Goal: Task Accomplishment & Management: Manage account settings

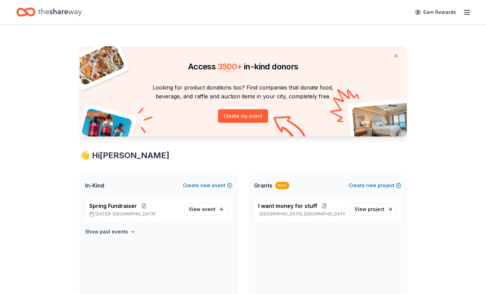
click at [460, 16] on div "Earn Rewards" at bounding box center [441, 12] width 60 height 16
click at [463, 13] on icon "button" at bounding box center [467, 12] width 8 height 8
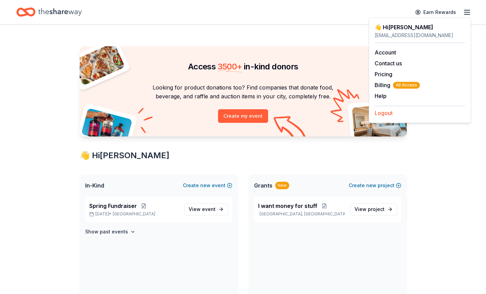
click at [386, 111] on button "Logout" at bounding box center [384, 113] width 18 height 8
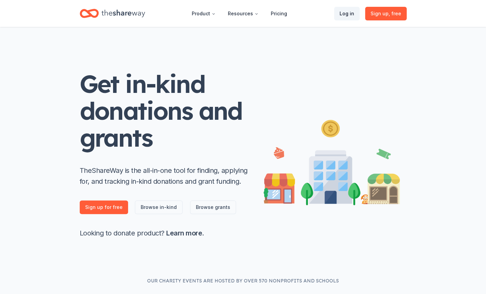
click at [353, 14] on link "Log in" at bounding box center [347, 14] width 26 height 14
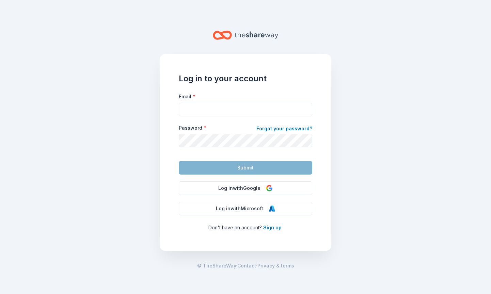
click at [214, 102] on div "Email *" at bounding box center [246, 104] width 134 height 24
click at [214, 105] on input "Email *" at bounding box center [246, 110] width 134 height 14
paste input "[EMAIL_ADDRESS][DOMAIN_NAME]"
type input "[EMAIL_ADDRESS][DOMAIN_NAME]"
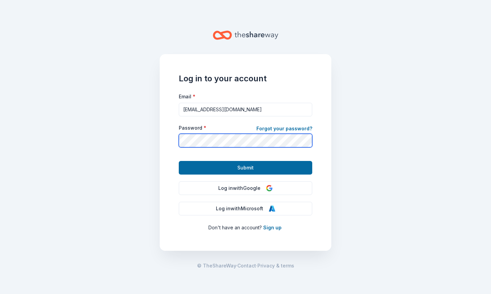
click at [179, 161] on button "Submit" at bounding box center [246, 168] width 134 height 14
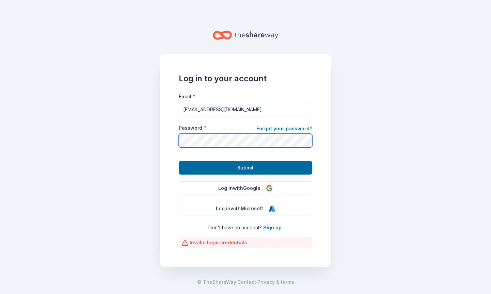
click at [179, 161] on button "Submit" at bounding box center [246, 168] width 134 height 14
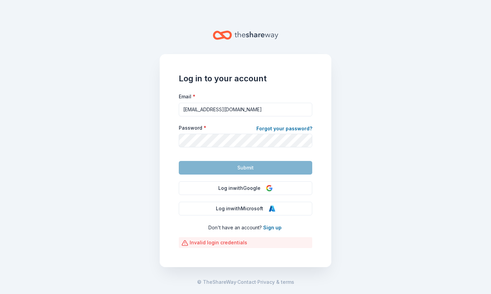
click at [114, 117] on main "Log in to your account Email * [EMAIL_ADDRESS][DOMAIN_NAME] Password * Forgot y…" at bounding box center [245, 147] width 491 height 294
click at [282, 130] on link "Forgot your password?" at bounding box center [284, 130] width 56 height 10
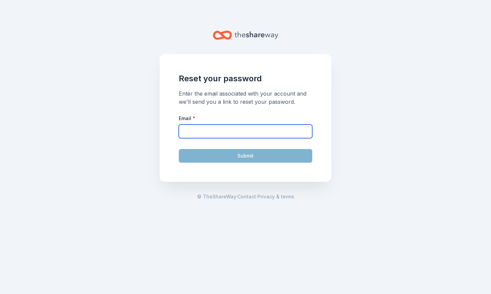
click at [282, 130] on input "Email *" at bounding box center [246, 132] width 134 height 14
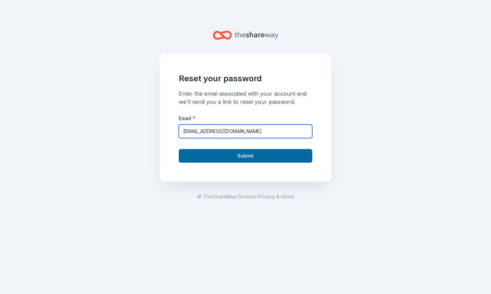
type input "[EMAIL_ADDRESS][DOMAIN_NAME]"
click at [179, 149] on button "Submit" at bounding box center [246, 156] width 134 height 14
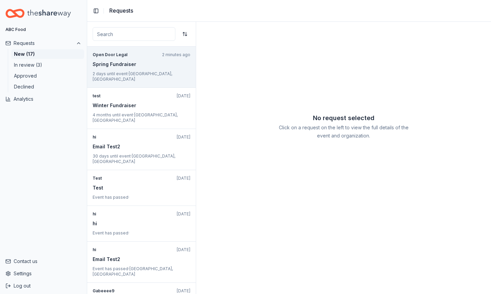
click at [125, 65] on div "Spring Fundraiser" at bounding box center [142, 64] width 98 height 8
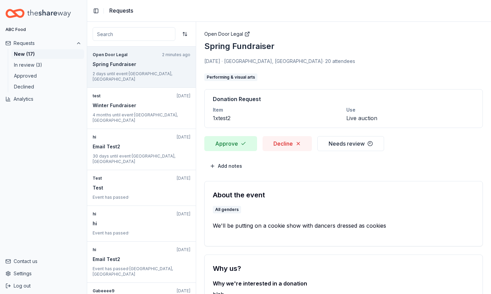
click at [252, 149] on button "Approve" at bounding box center [230, 143] width 53 height 15
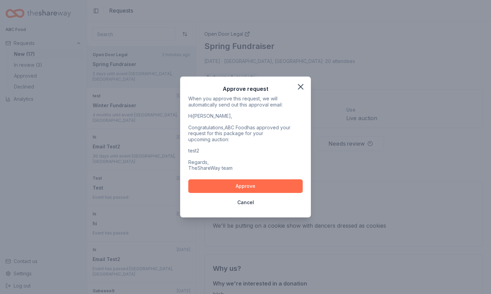
click at [256, 185] on button "Approve" at bounding box center [245, 187] width 114 height 14
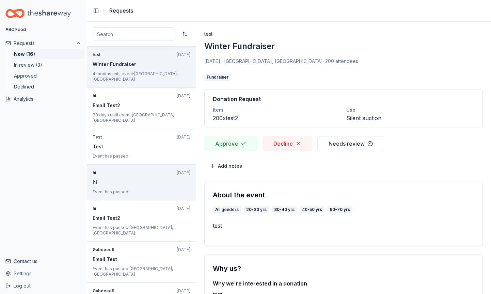
click at [88, 165] on div "hi Jul 12, 2025 hi Event has passed ·" at bounding box center [141, 183] width 109 height 36
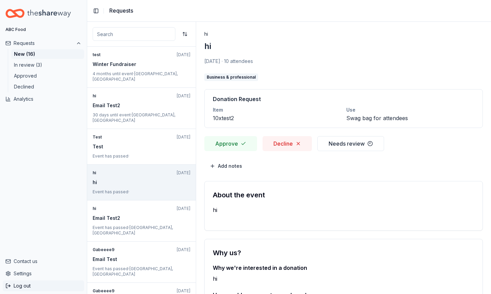
click at [64, 284] on button "Log out" at bounding box center [43, 286] width 81 height 11
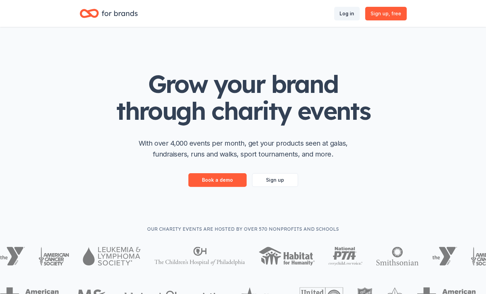
click at [350, 17] on link "Log in" at bounding box center [347, 14] width 26 height 14
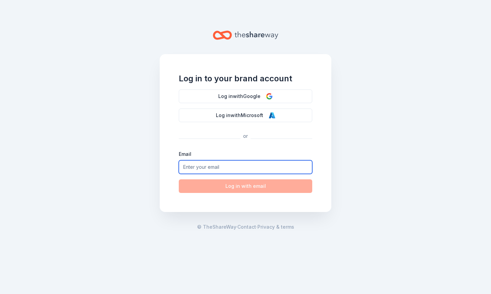
click at [234, 165] on input "email" at bounding box center [246, 167] width 134 height 14
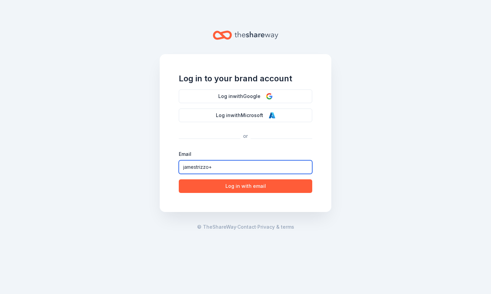
click at [241, 165] on input "jamestrizzo+" at bounding box center [246, 167] width 134 height 14
type input "[EMAIL_ADDRESS][DOMAIN_NAME]"
click at [179, 180] on button "Log in with email" at bounding box center [246, 187] width 134 height 14
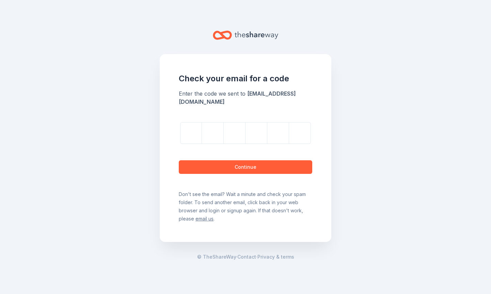
click at [201, 132] on input at bounding box center [252, 133] width 147 height 22
paste input "804993"
type input "804993"
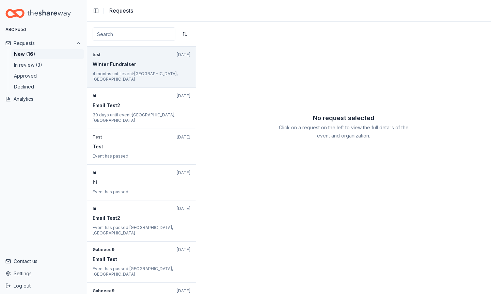
click at [118, 74] on p "4 months until event · San Francisco, CA" at bounding box center [142, 76] width 98 height 11
